Goal: Task Accomplishment & Management: Complete application form

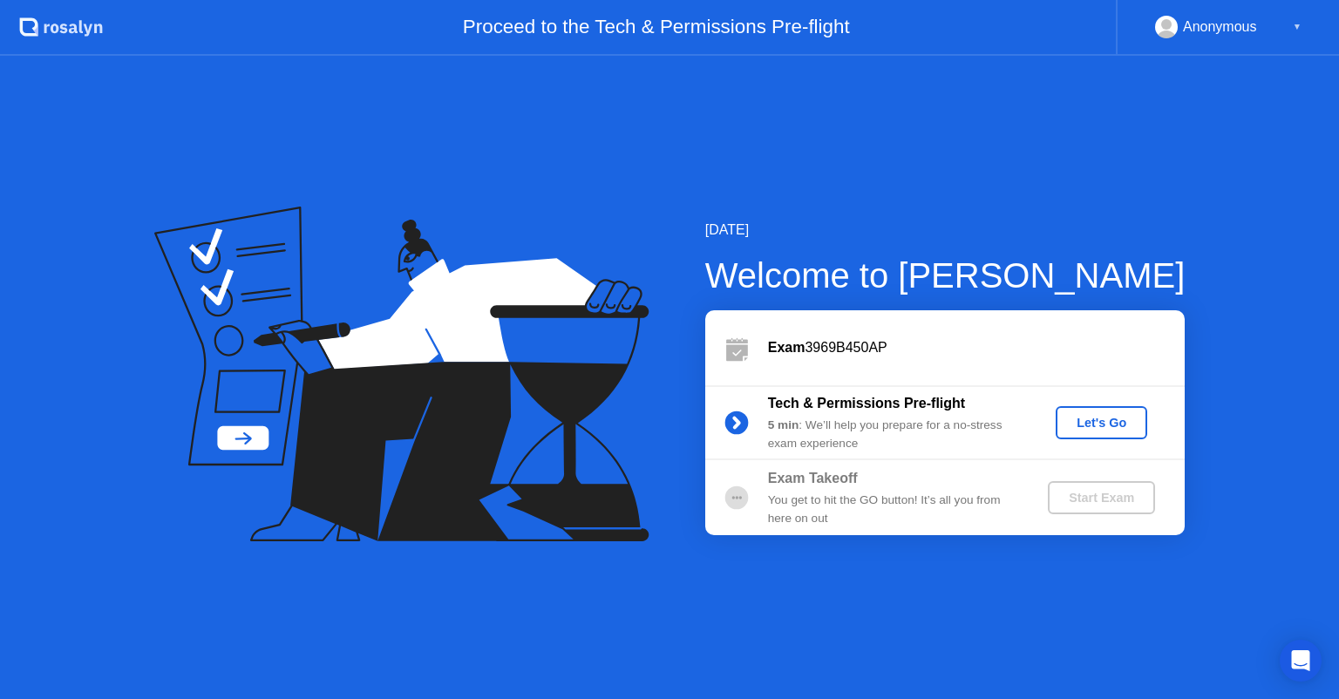
click at [1077, 416] on div "Let's Go" at bounding box center [1102, 423] width 78 height 14
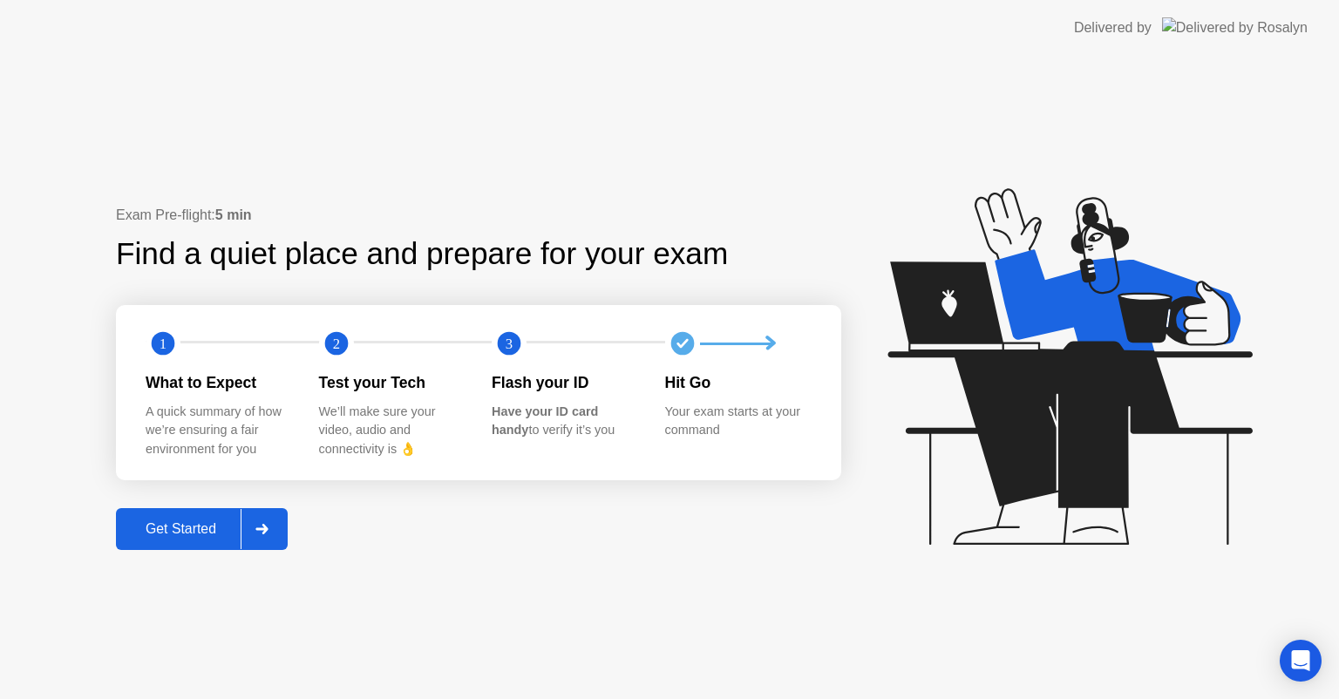
click at [262, 537] on div at bounding box center [262, 529] width 42 height 40
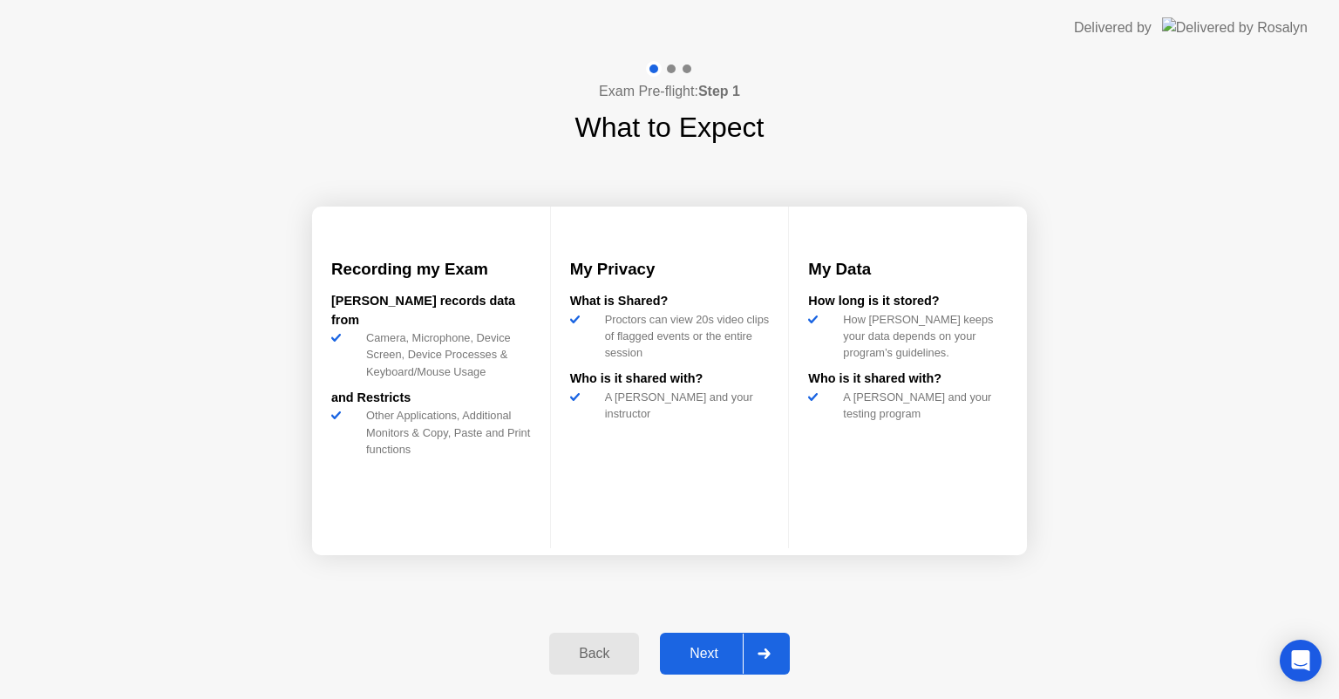
click at [747, 646] on div at bounding box center [764, 654] width 42 height 40
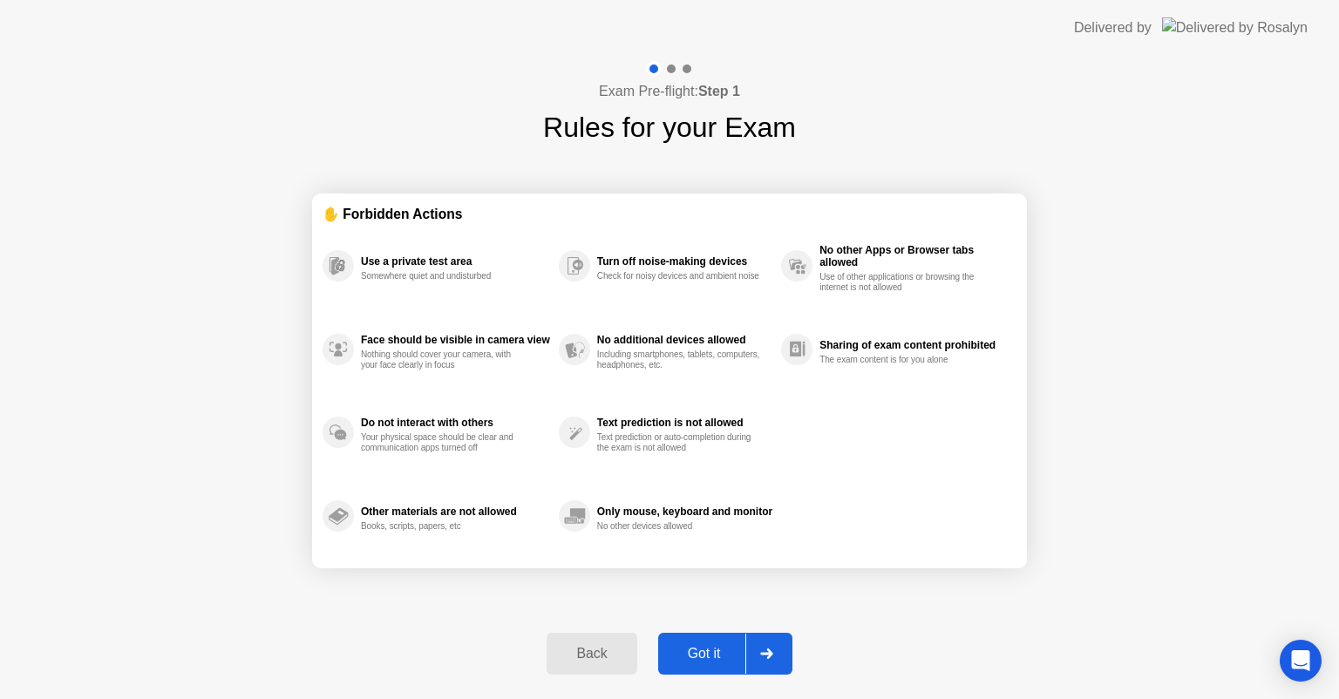
click at [750, 649] on div at bounding box center [766, 654] width 42 height 40
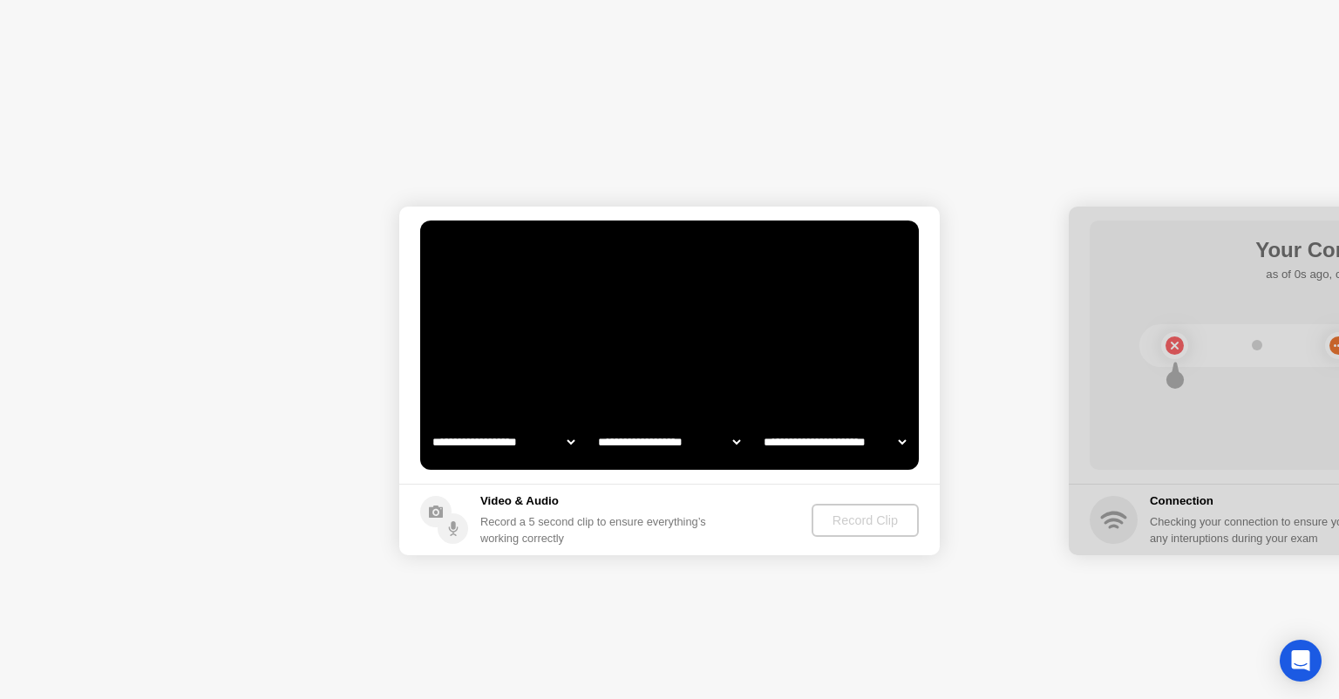
select select "**********"
select select "*******"
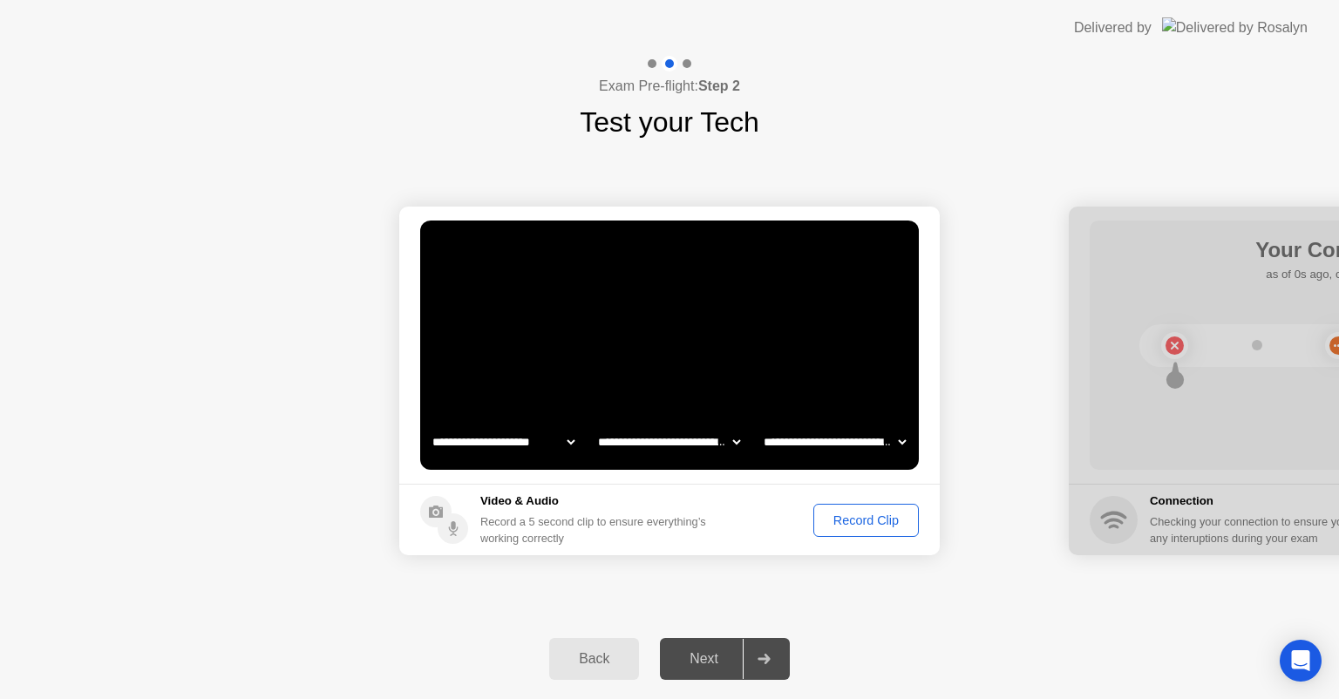
click at [834, 527] on div "Record Clip" at bounding box center [865, 520] width 93 height 14
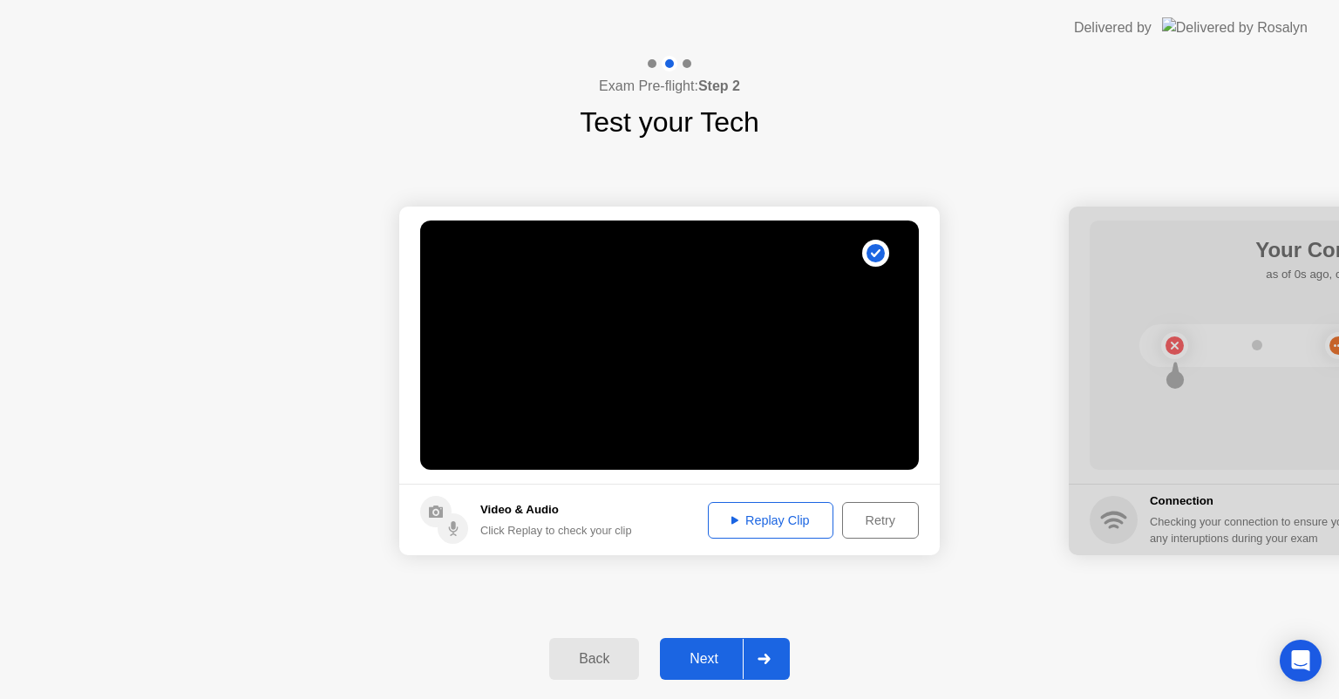
click at [766, 662] on icon at bounding box center [763, 659] width 12 height 10
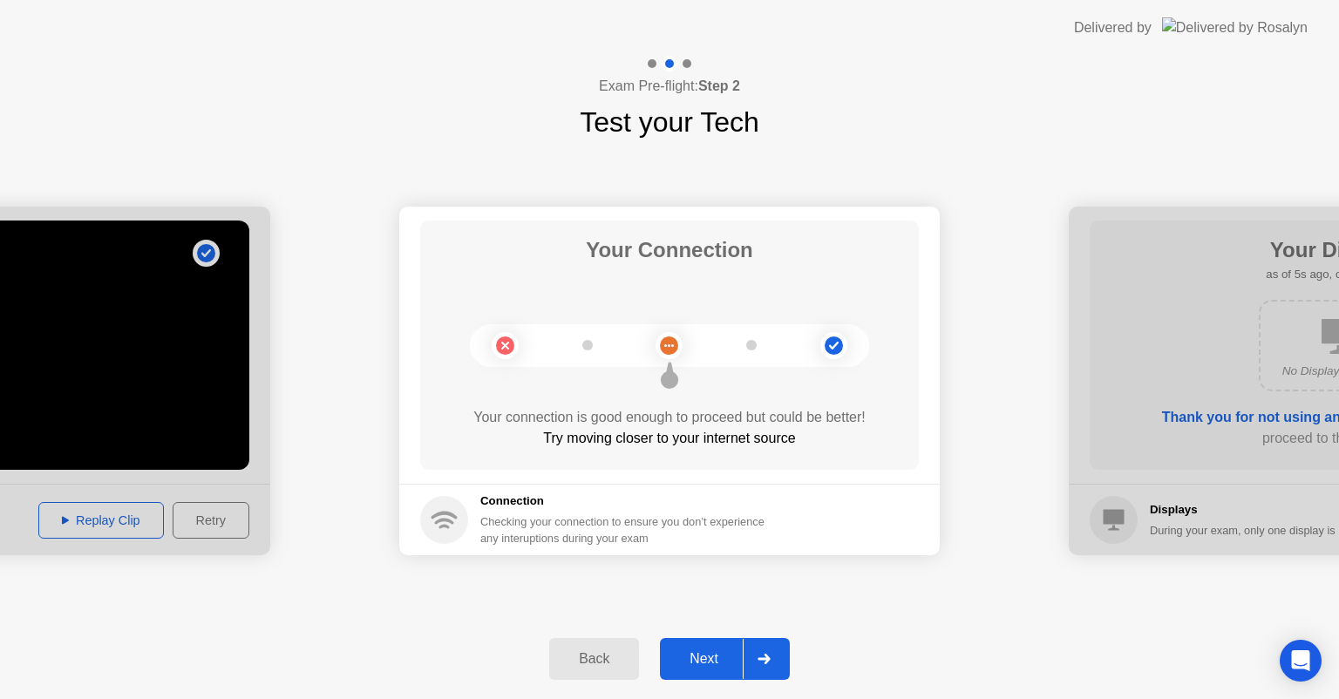
click at [766, 662] on icon at bounding box center [763, 659] width 12 height 10
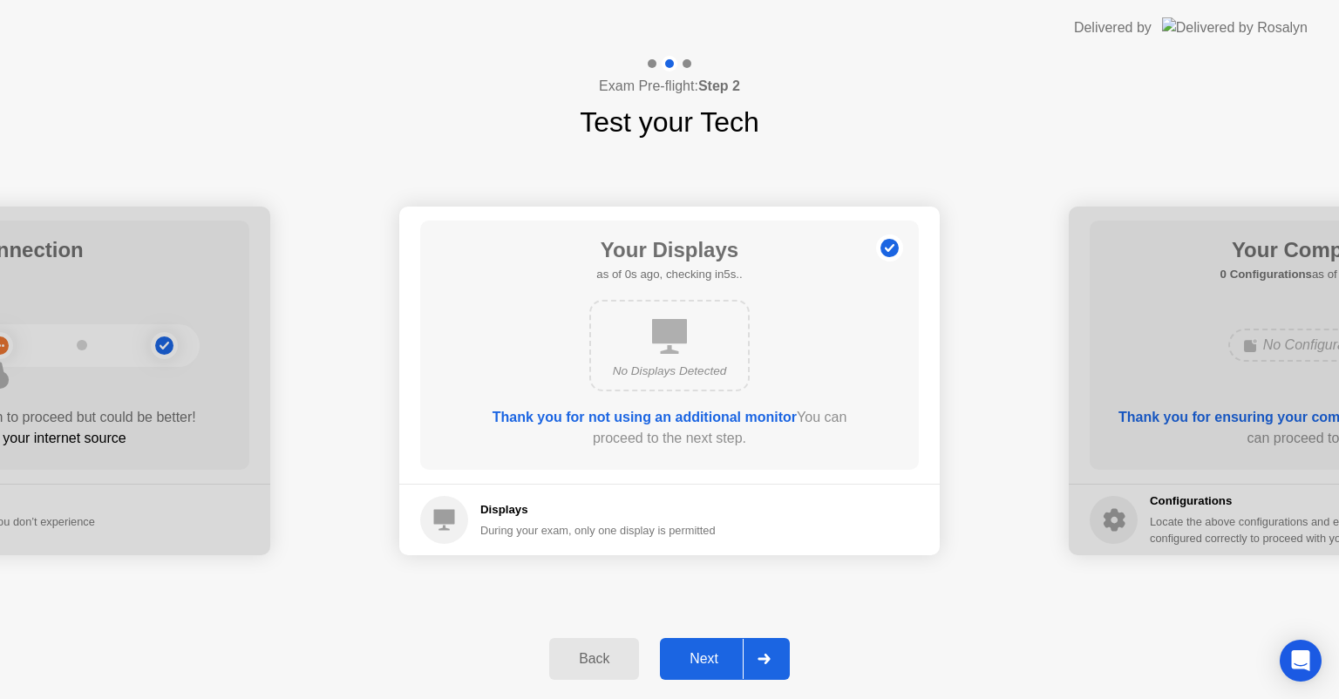
click at [766, 659] on icon at bounding box center [763, 659] width 12 height 10
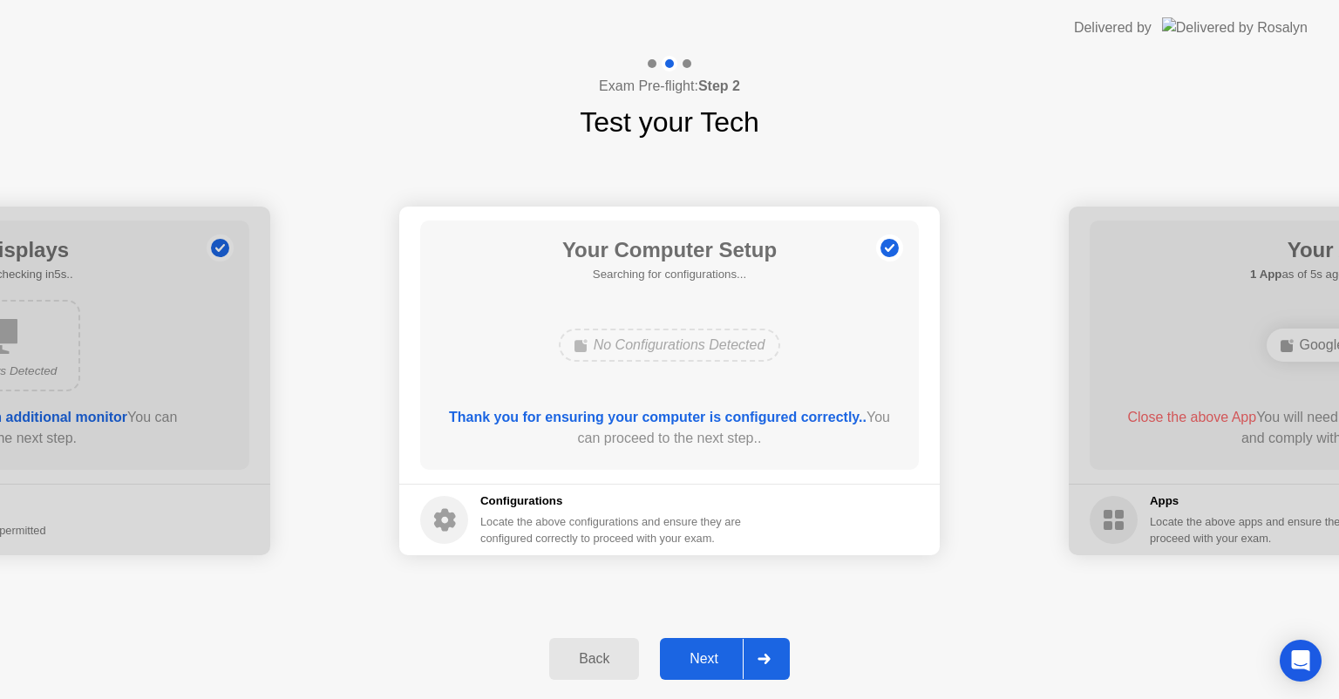
click at [757, 662] on div at bounding box center [764, 659] width 42 height 40
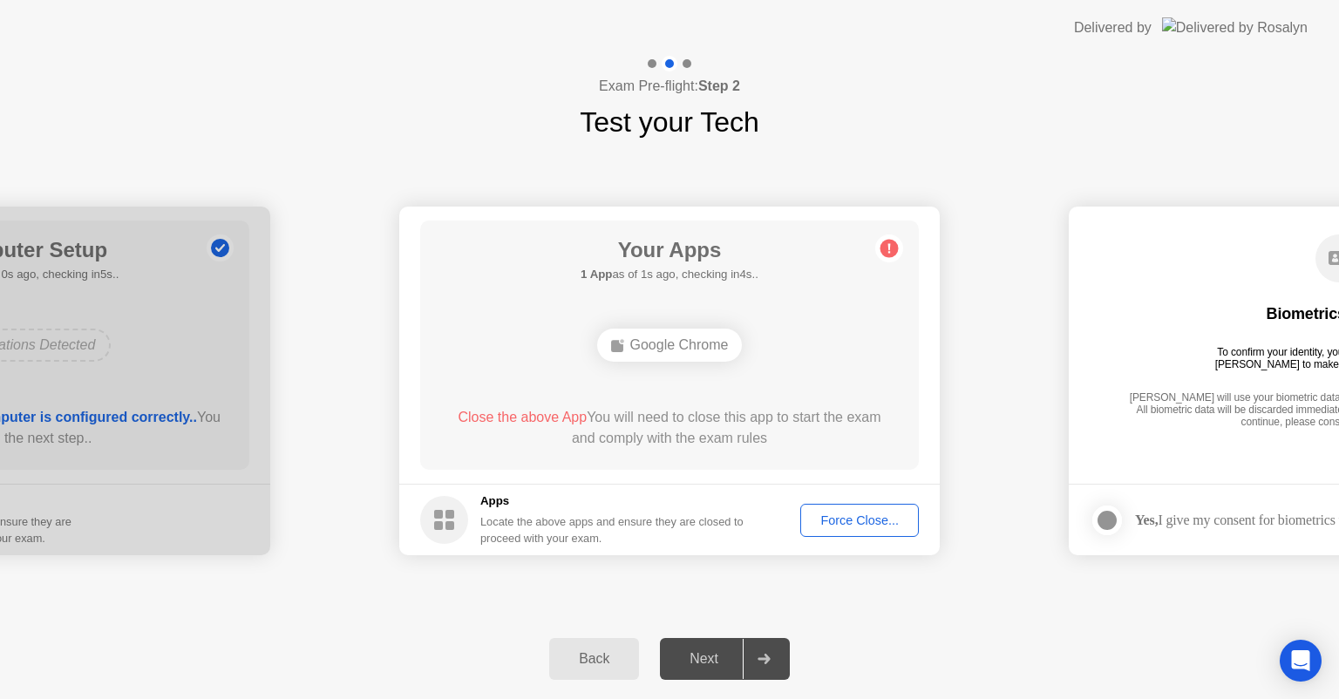
click at [859, 521] on div "Force Close..." at bounding box center [859, 520] width 106 height 14
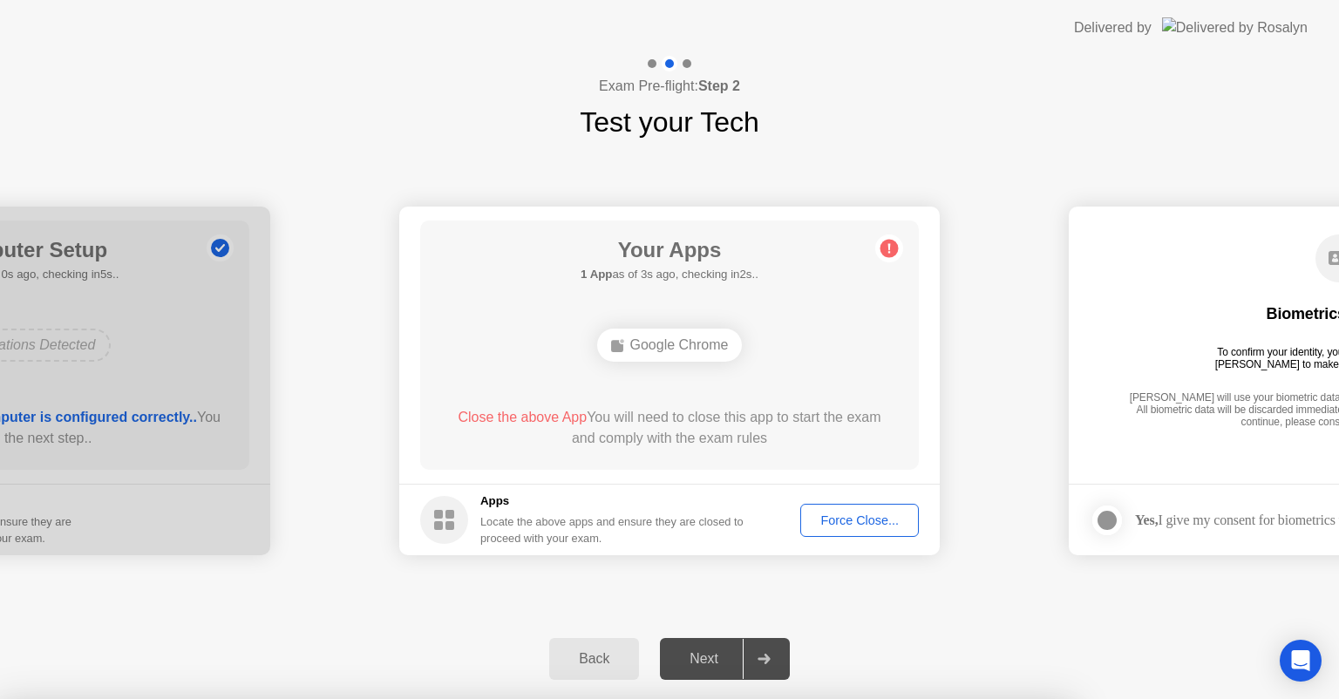
click at [691, 698] on div at bounding box center [669, 699] width 1339 height 0
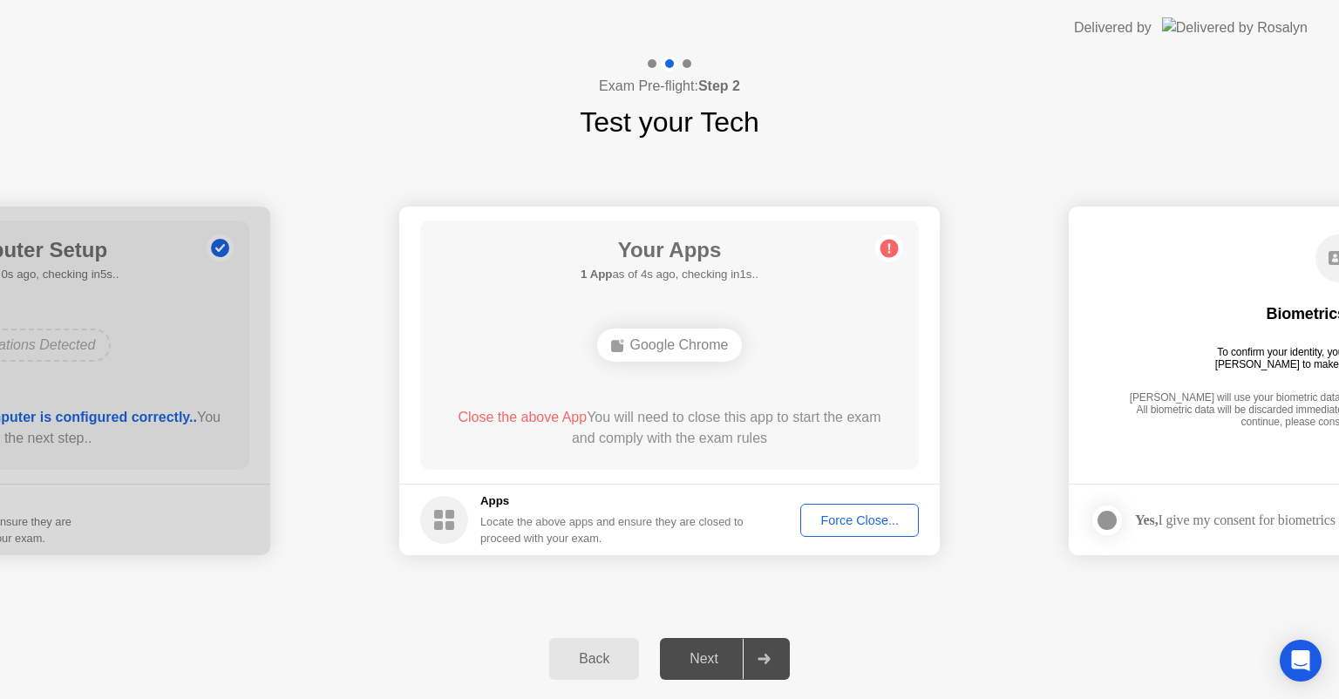
click at [835, 517] on div "Force Close..." at bounding box center [859, 520] width 106 height 14
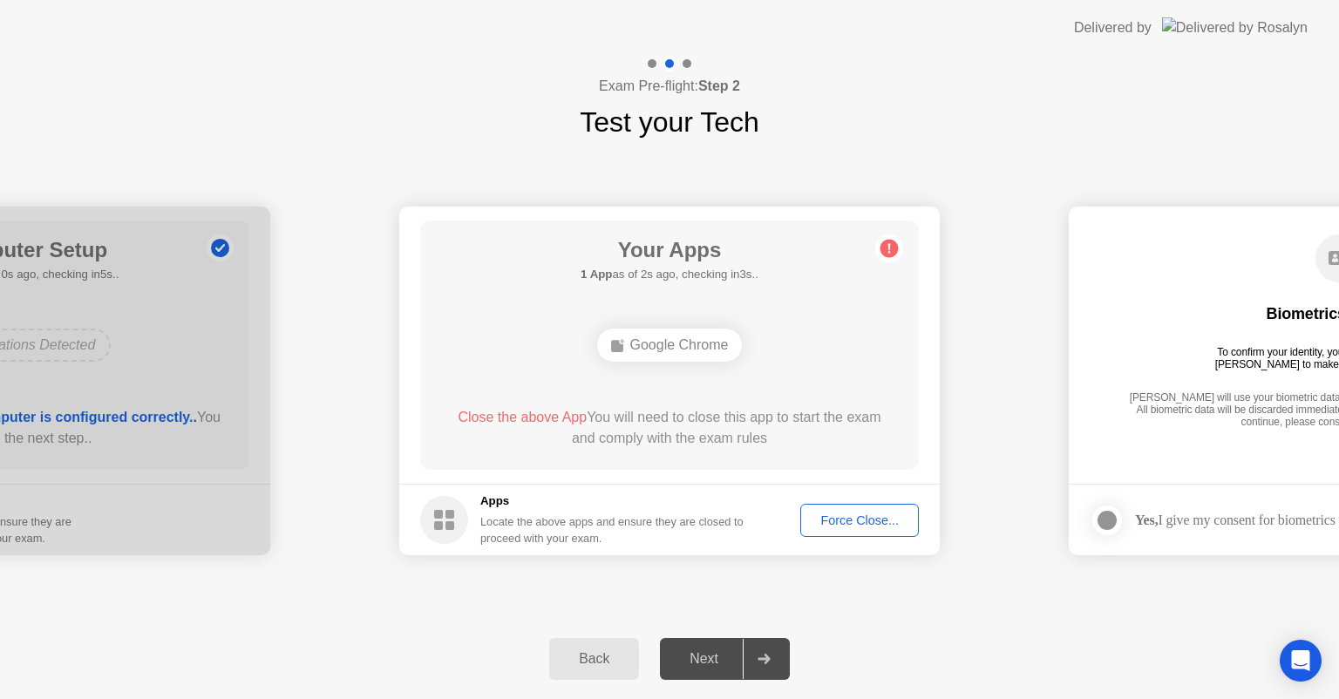
click at [833, 514] on div "Force Close..." at bounding box center [859, 520] width 106 height 14
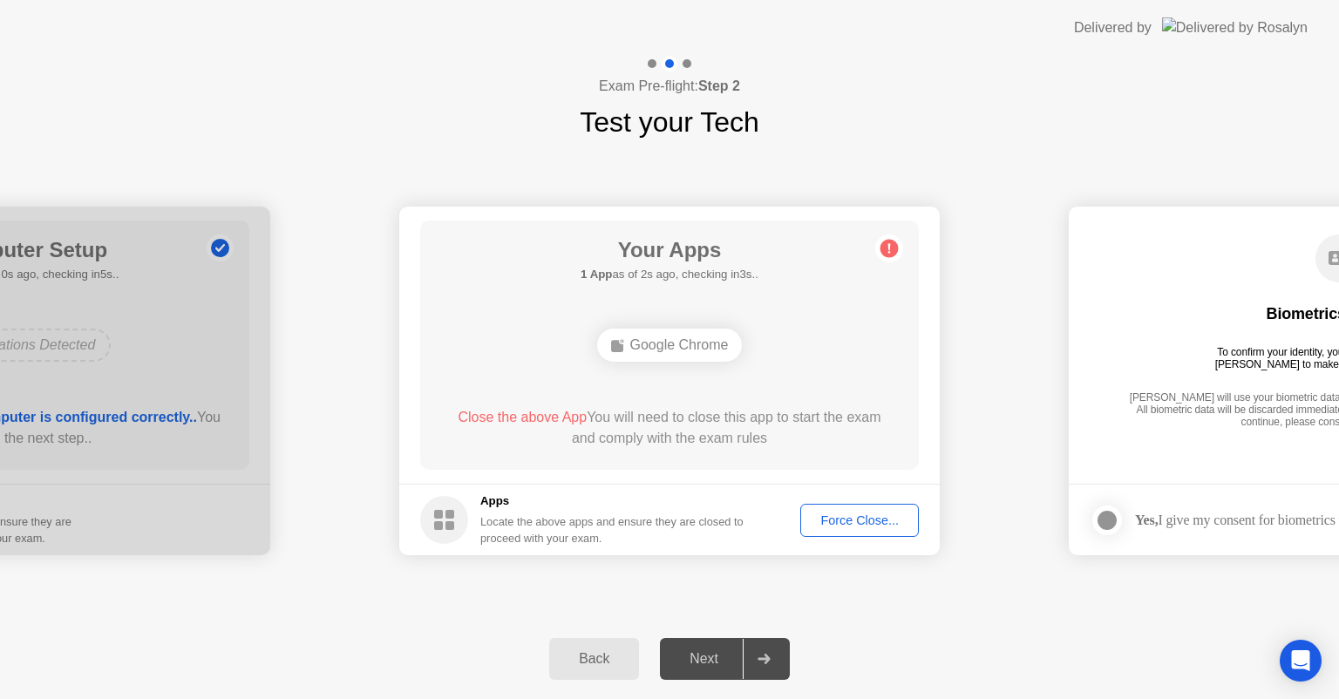
click at [760, 665] on div at bounding box center [764, 659] width 42 height 40
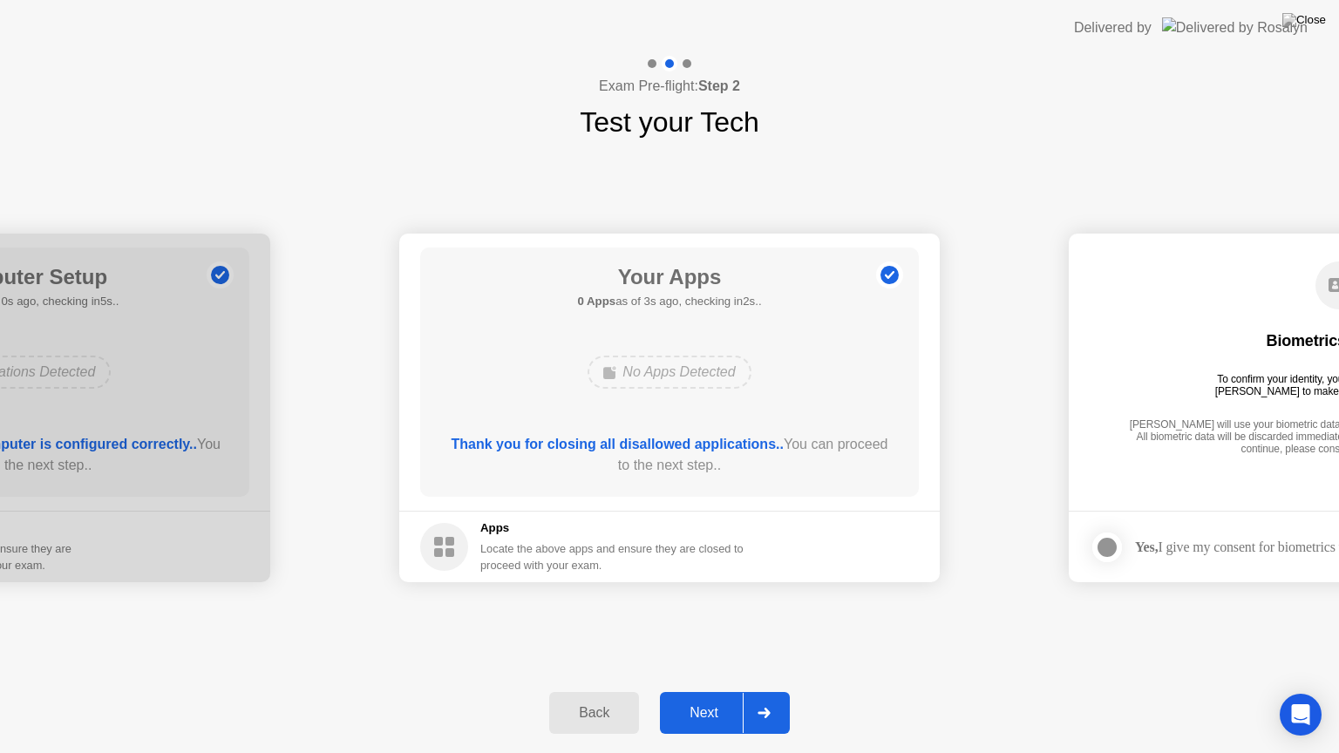
click at [779, 698] on div at bounding box center [764, 713] width 42 height 40
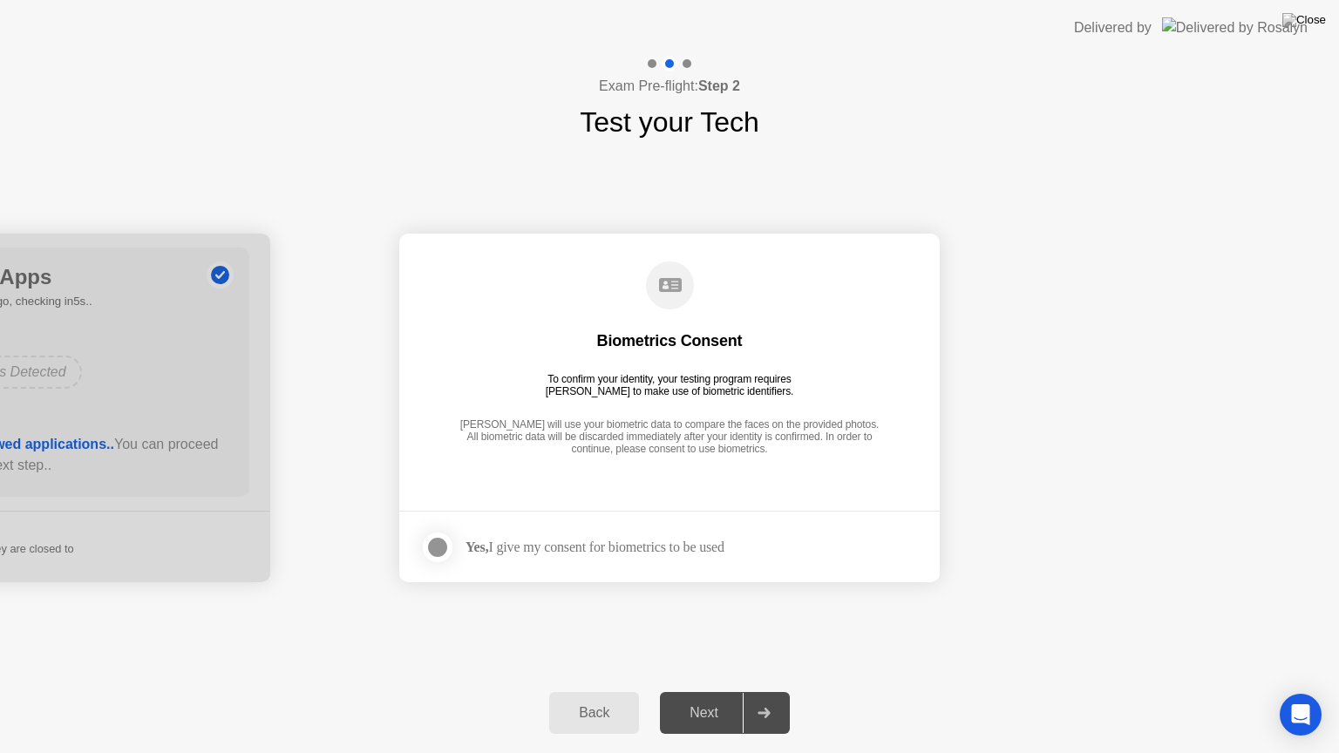
click at [785, 666] on div "**********" at bounding box center [669, 408] width 1339 height 530
click at [689, 350] on div "Biometrics Consent" at bounding box center [670, 340] width 146 height 21
click at [662, 293] on circle at bounding box center [670, 286] width 48 height 48
click at [661, 554] on div "Yes, I give my consent for biometrics to be used" at bounding box center [594, 547] width 259 height 17
click at [760, 698] on div at bounding box center [764, 713] width 42 height 40
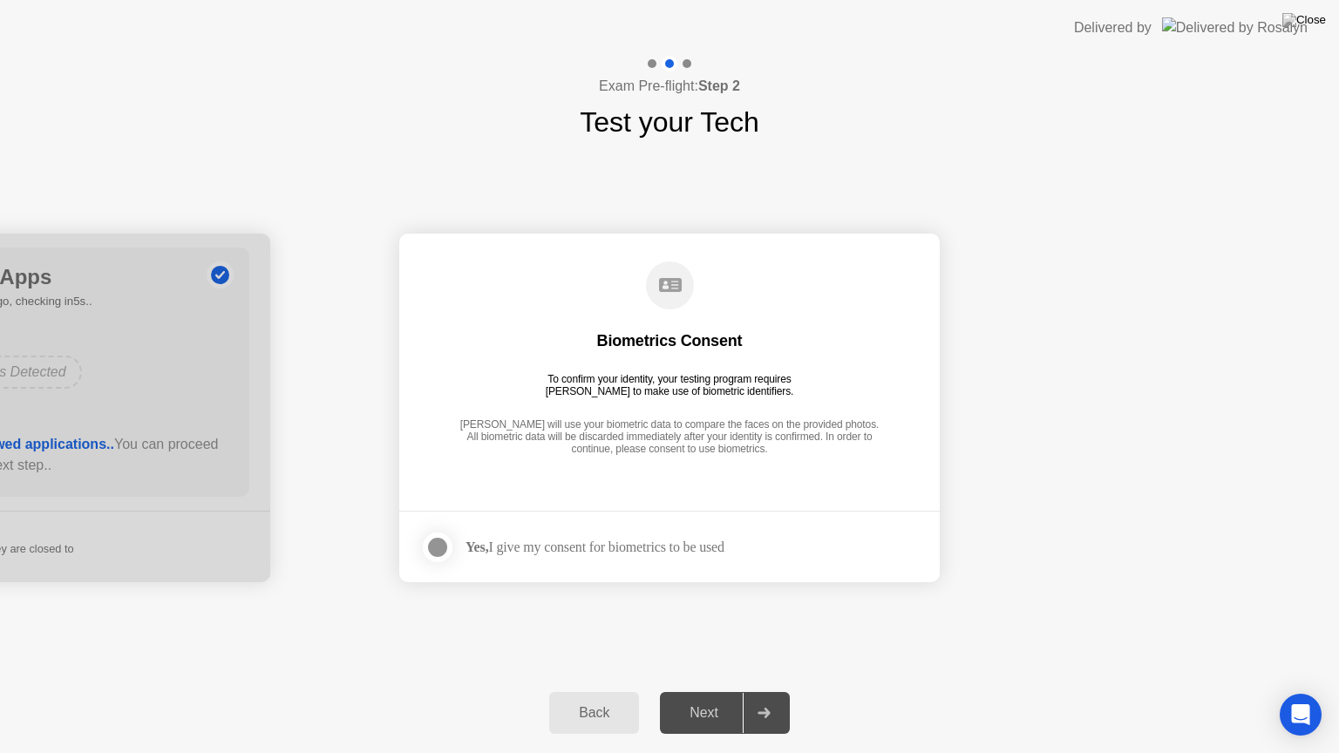
click at [701, 698] on div "Next" at bounding box center [704, 713] width 78 height 16
click at [770, 698] on icon at bounding box center [763, 713] width 13 height 10
click at [172, 479] on div at bounding box center [0, 408] width 540 height 349
click at [438, 544] on div at bounding box center [437, 547] width 21 height 21
click at [771, 698] on div at bounding box center [764, 713] width 42 height 40
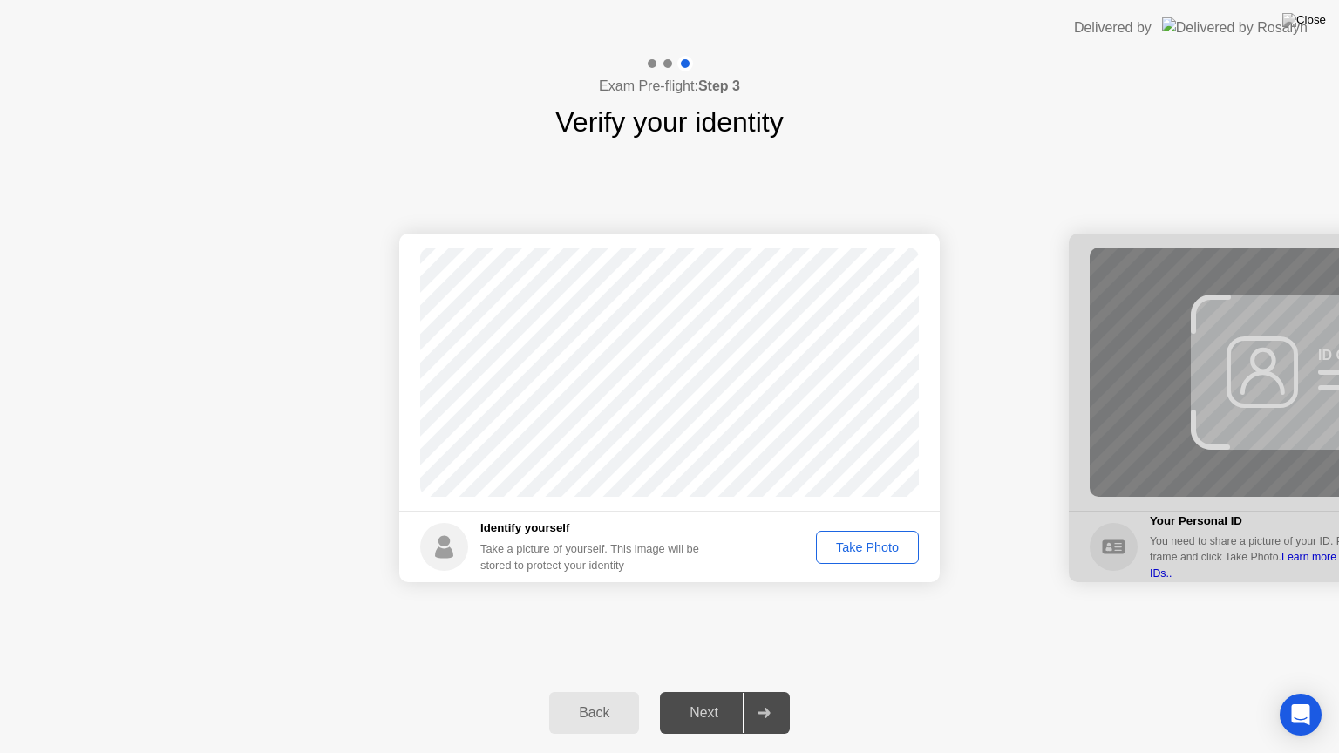
click at [854, 554] on div "Take Photo" at bounding box center [867, 547] width 91 height 14
click at [749, 698] on div at bounding box center [764, 713] width 42 height 40
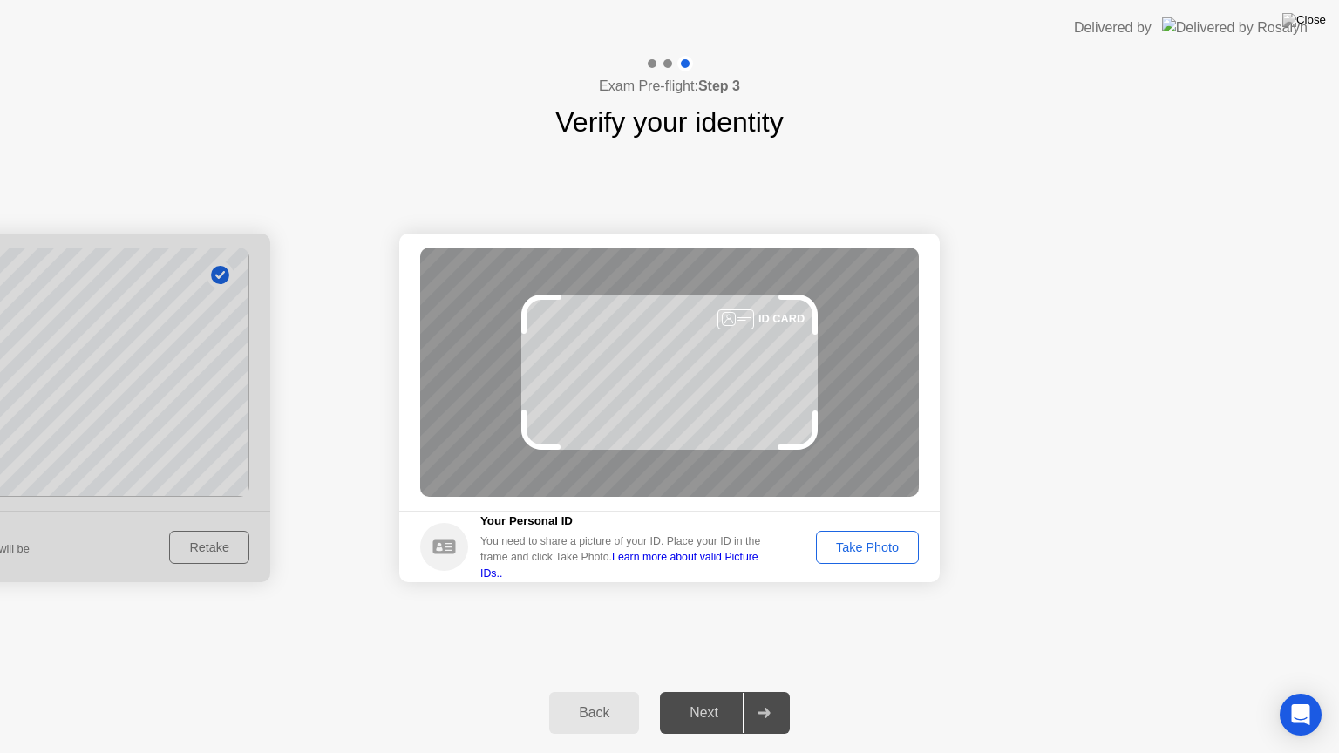
click at [854, 543] on div "Take Photo" at bounding box center [867, 547] width 91 height 14
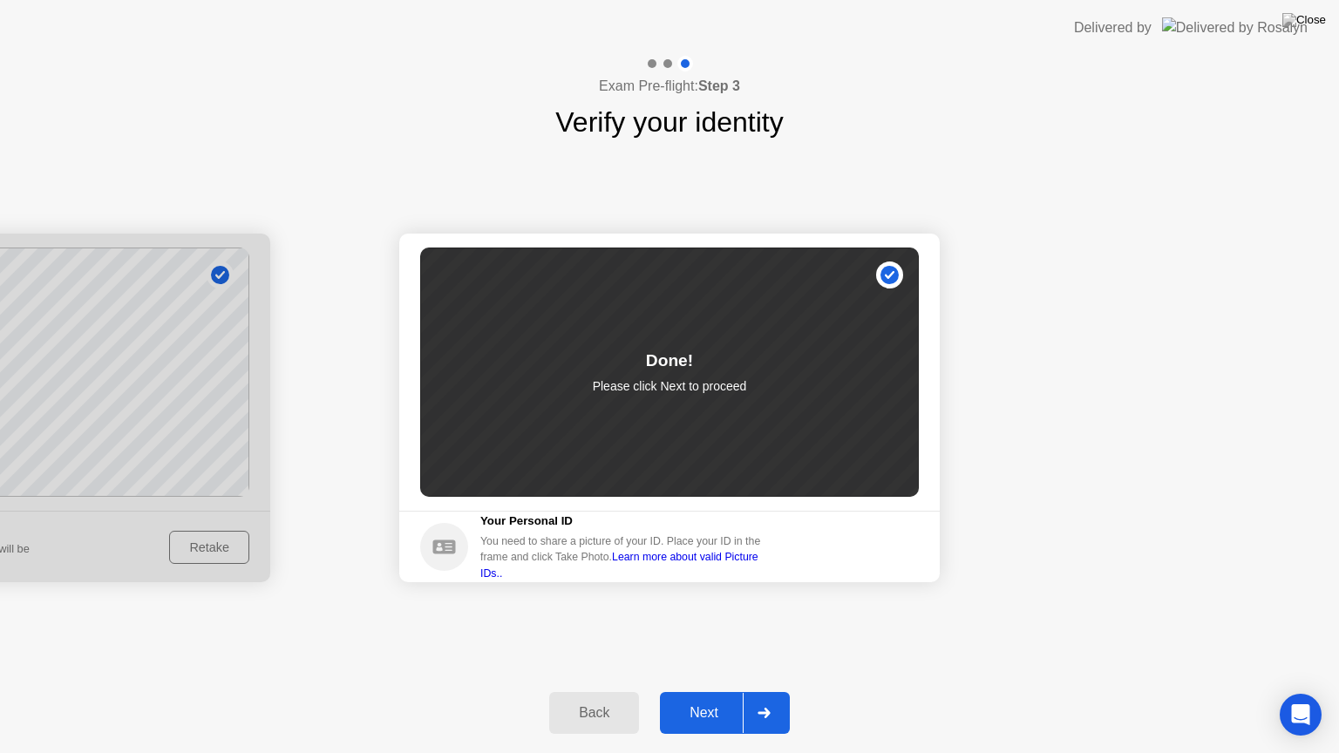
click at [776, 698] on div at bounding box center [764, 713] width 42 height 40
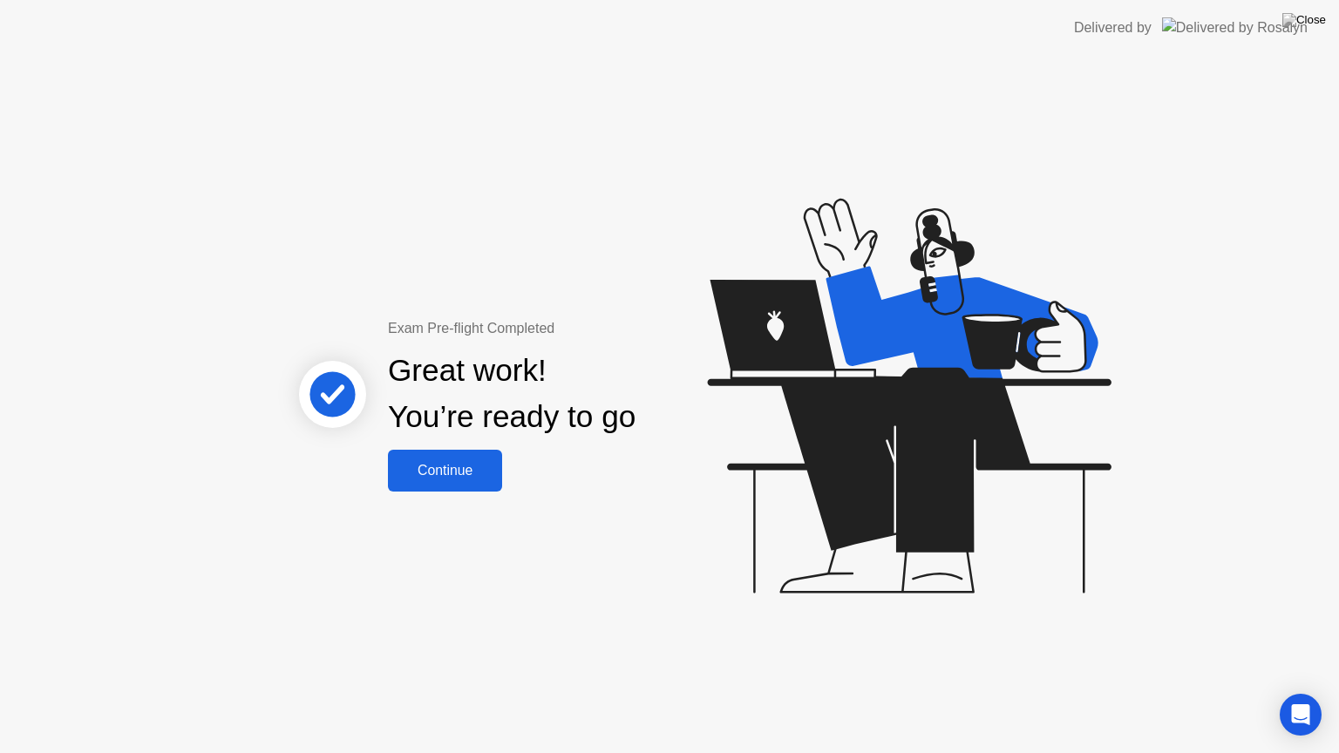
click at [439, 483] on button "Continue" at bounding box center [445, 471] width 114 height 42
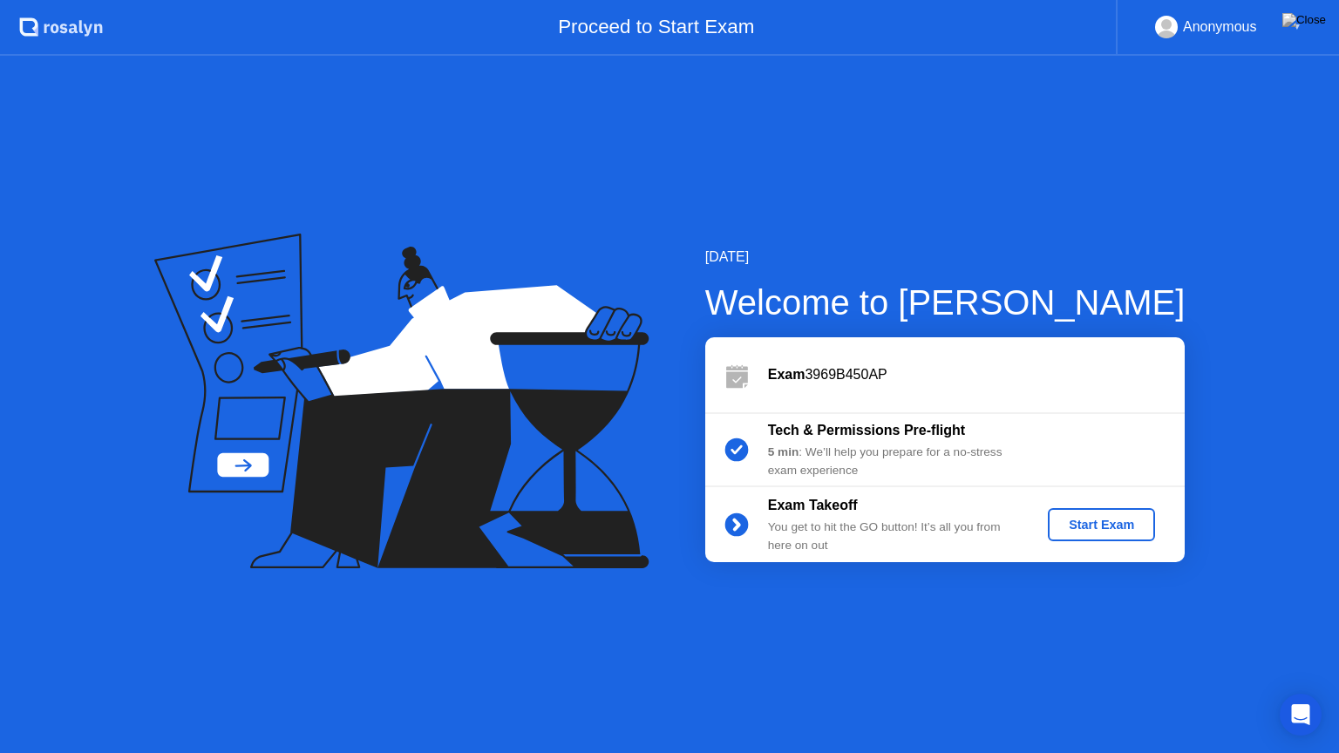
click at [1068, 518] on div "Start Exam" at bounding box center [1101, 525] width 93 height 14
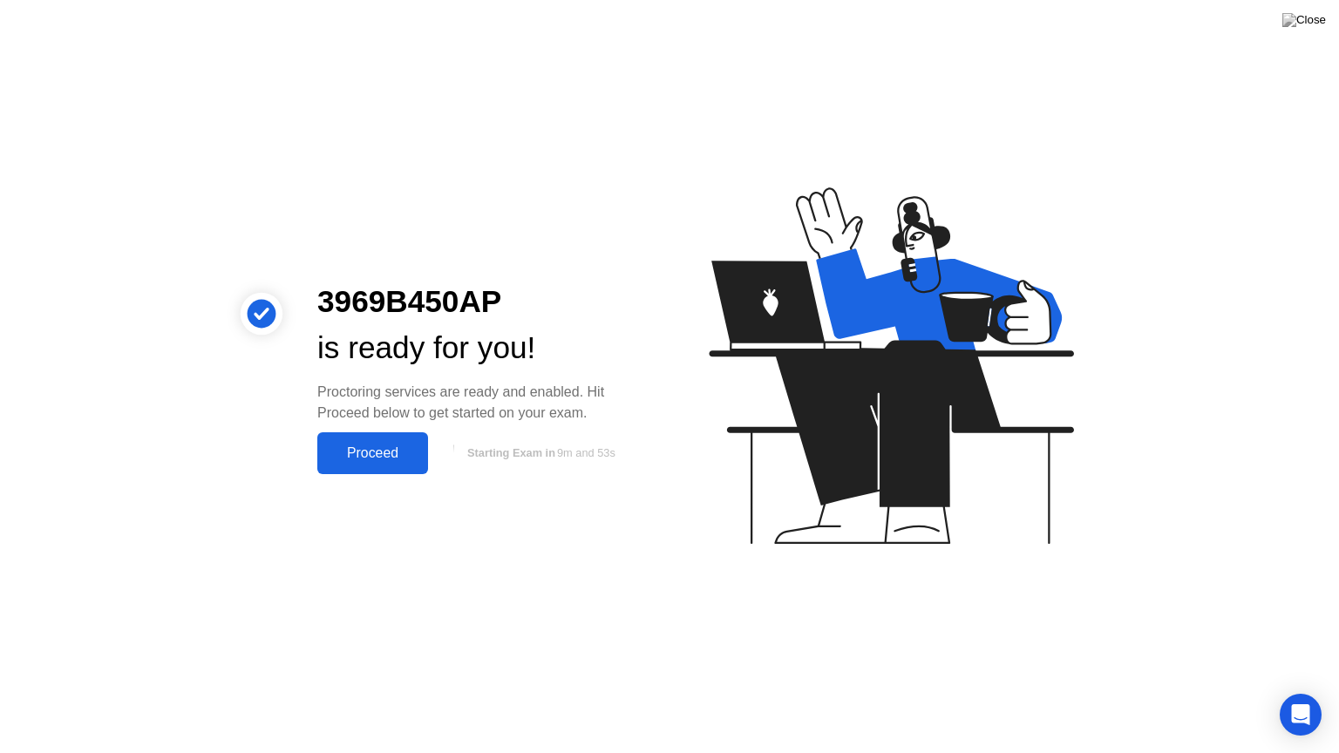
click at [357, 450] on div "Proceed" at bounding box center [373, 453] width 100 height 16
